Goal: Navigation & Orientation: Go to known website

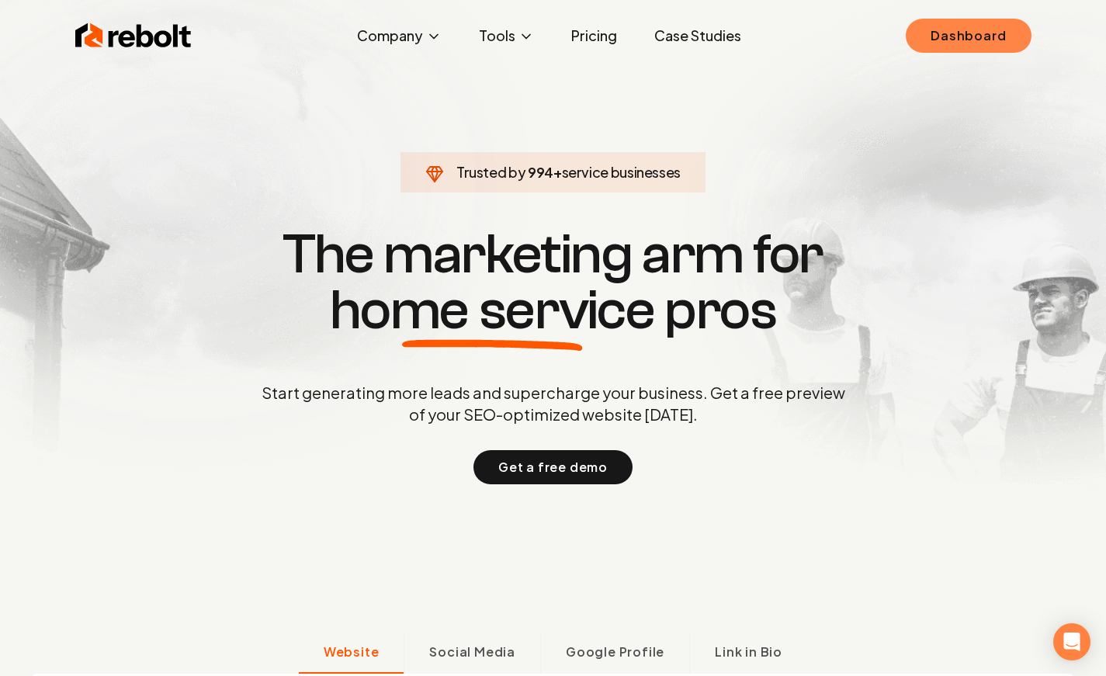
click at [950, 31] on link "Dashboard" at bounding box center [968, 36] width 125 height 34
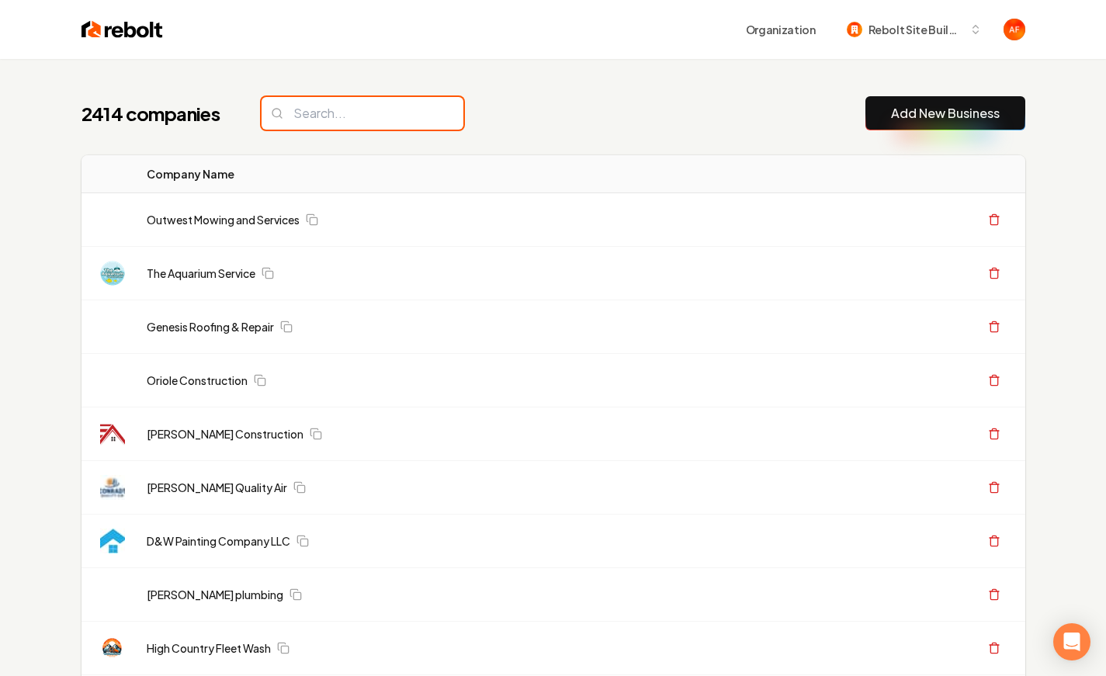
click at [297, 115] on input "search" at bounding box center [363, 113] width 202 height 33
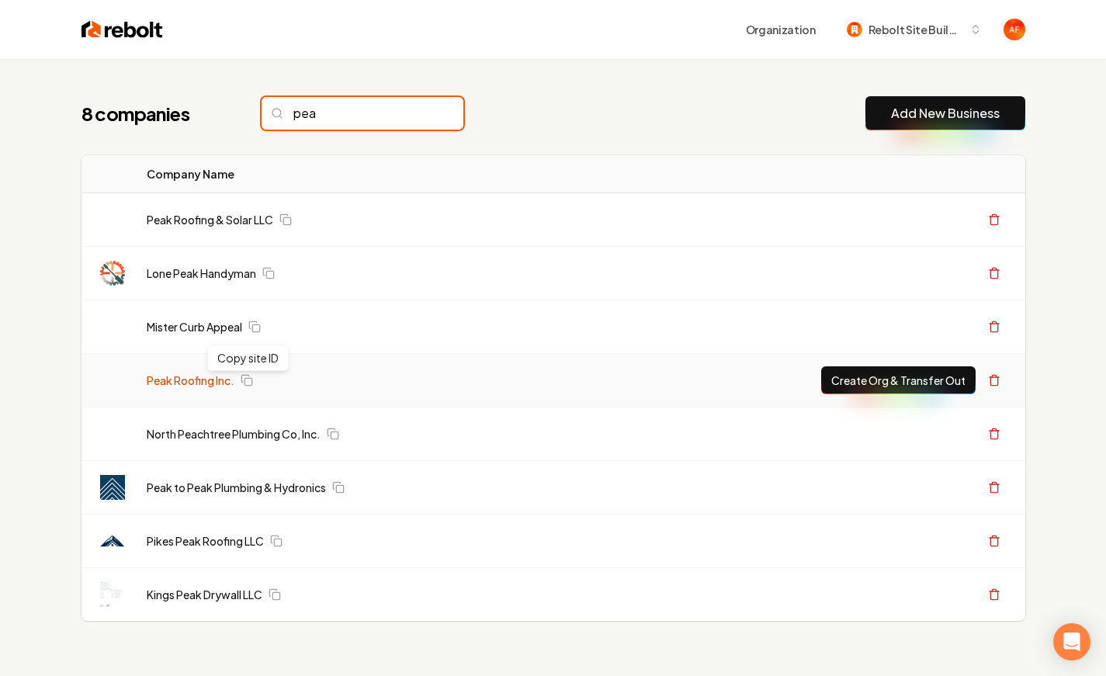
type input "pea"
click at [208, 373] on link "Peak Roofing Inc." at bounding box center [191, 381] width 88 height 16
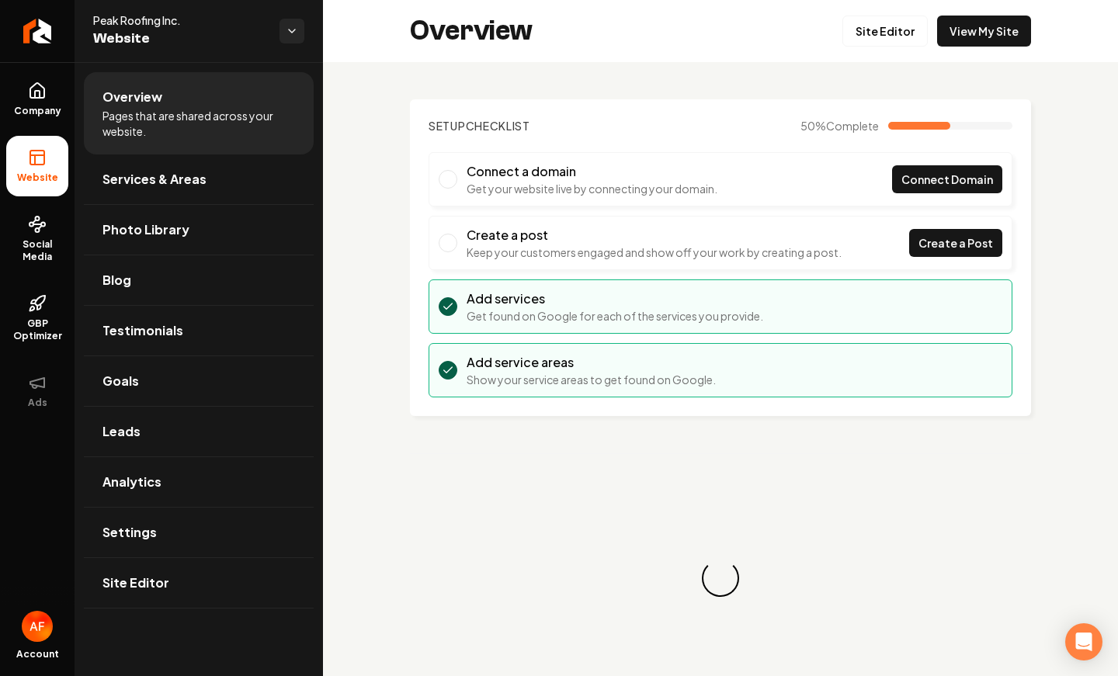
click at [983, 56] on div "Overview Site Editor View My Site" at bounding box center [720, 31] width 795 height 62
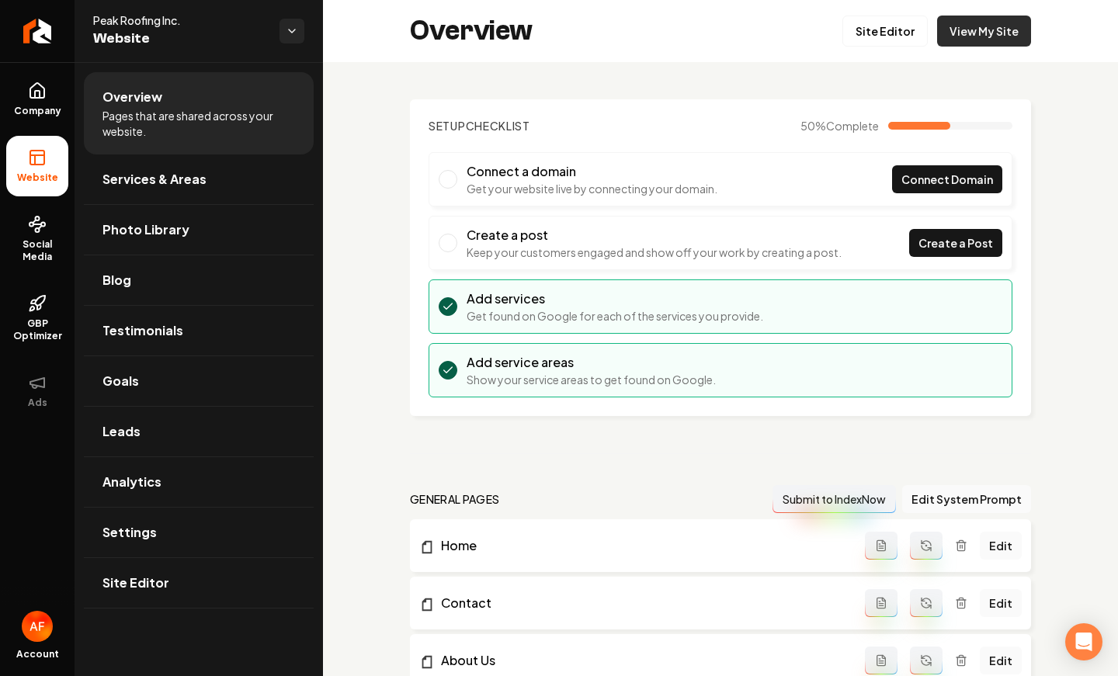
click at [999, 29] on link "View My Site" at bounding box center [984, 31] width 94 height 31
